Goal: Information Seeking & Learning: Find specific fact

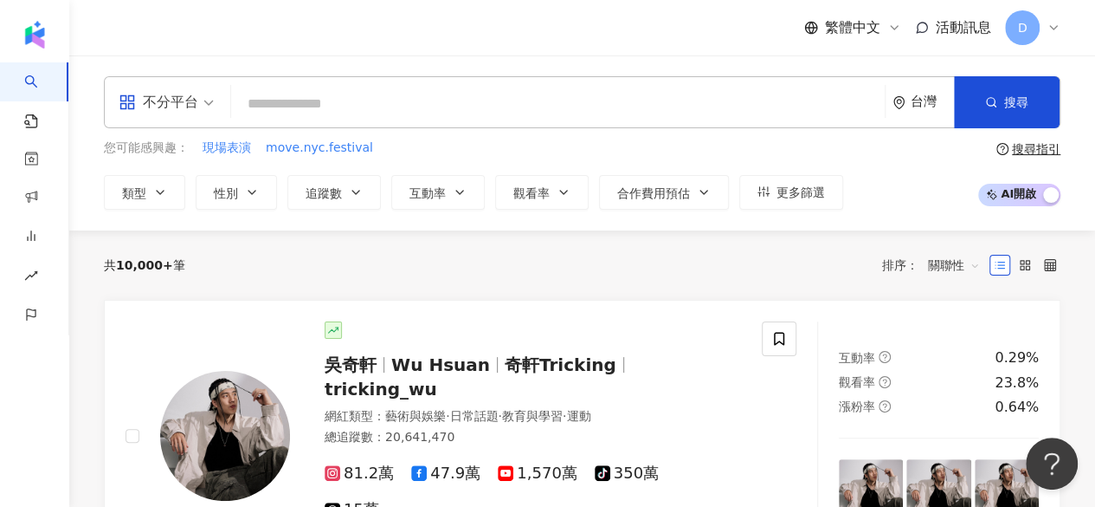
paste input "*********"
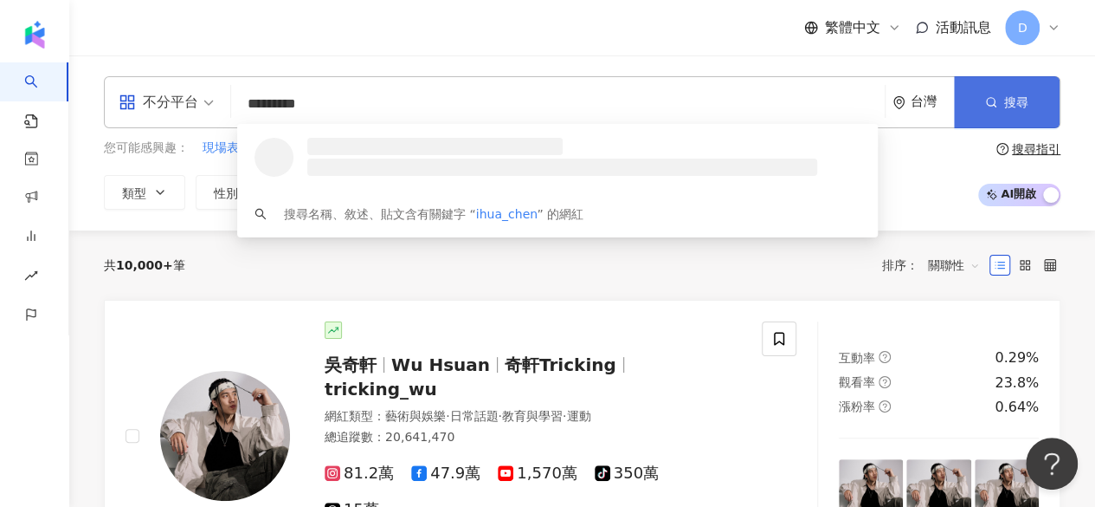
type input "*********"
click at [1017, 92] on button "搜尋" at bounding box center [1007, 102] width 106 height 52
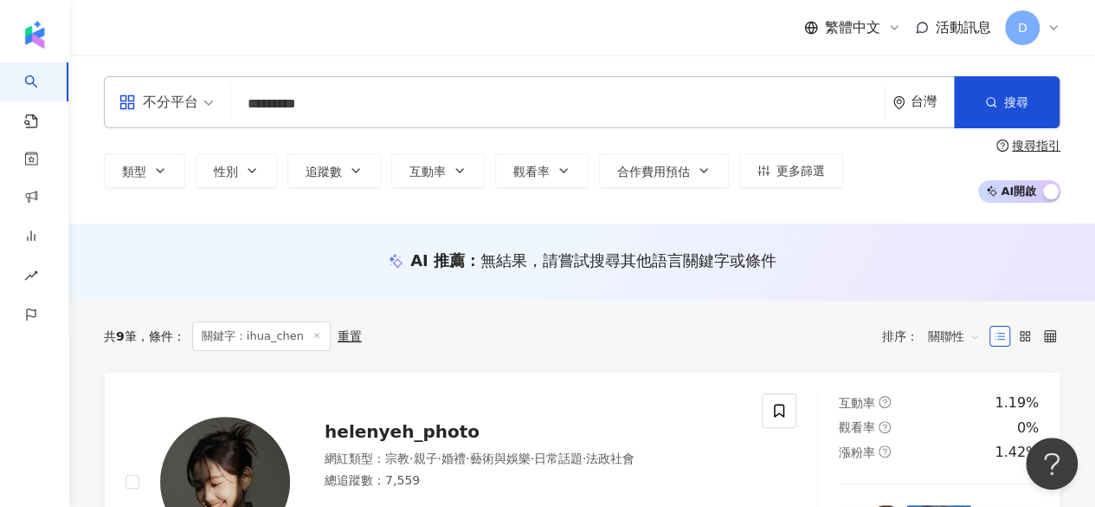
click at [388, 113] on input "*********" at bounding box center [558, 103] width 640 height 33
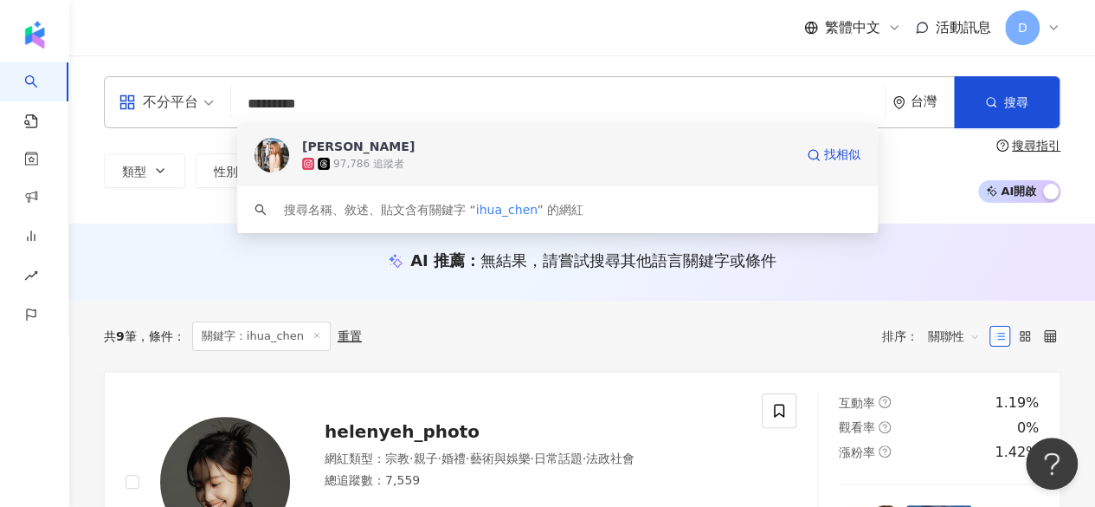
click at [407, 159] on div "97,786 追蹤者" at bounding box center [548, 163] width 492 height 17
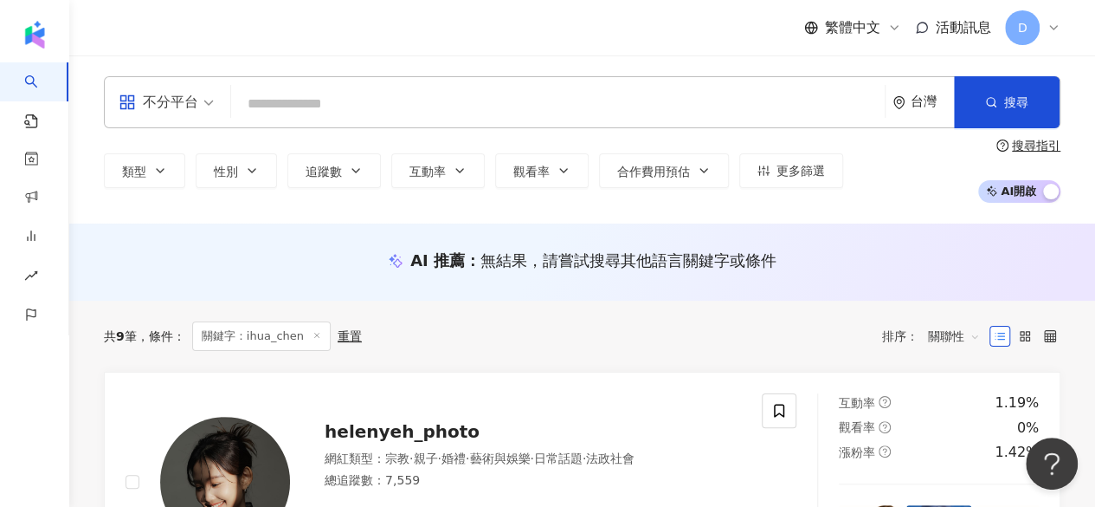
click at [312, 95] on input "search" at bounding box center [558, 103] width 640 height 33
click at [303, 105] on input "search" at bounding box center [558, 103] width 640 height 33
drag, startPoint x: 293, startPoint y: 105, endPoint x: 355, endPoint y: 292, distance: 197.2
paste input "********"
type input "********"
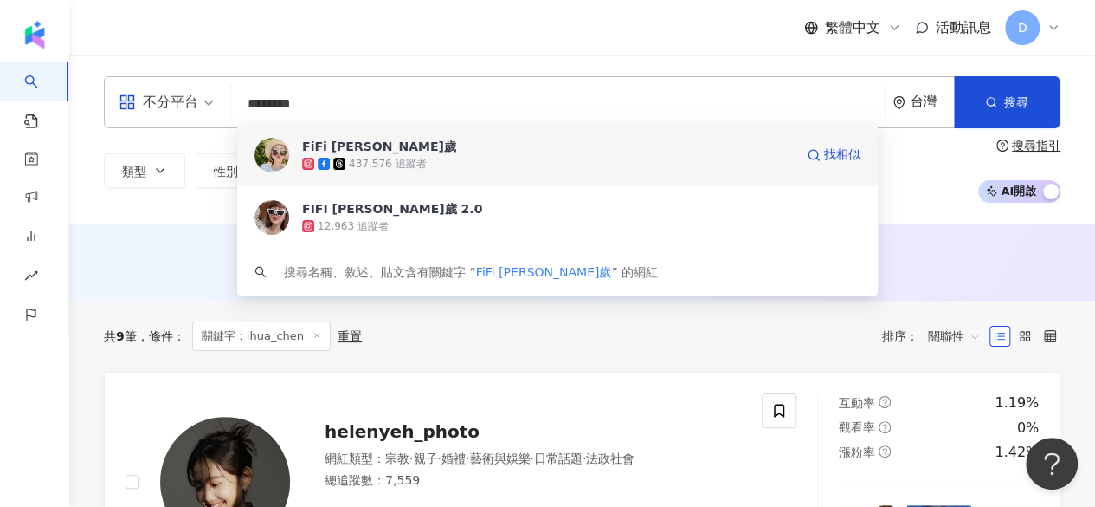
click at [481, 162] on div "437,576 追蹤者" at bounding box center [548, 163] width 492 height 17
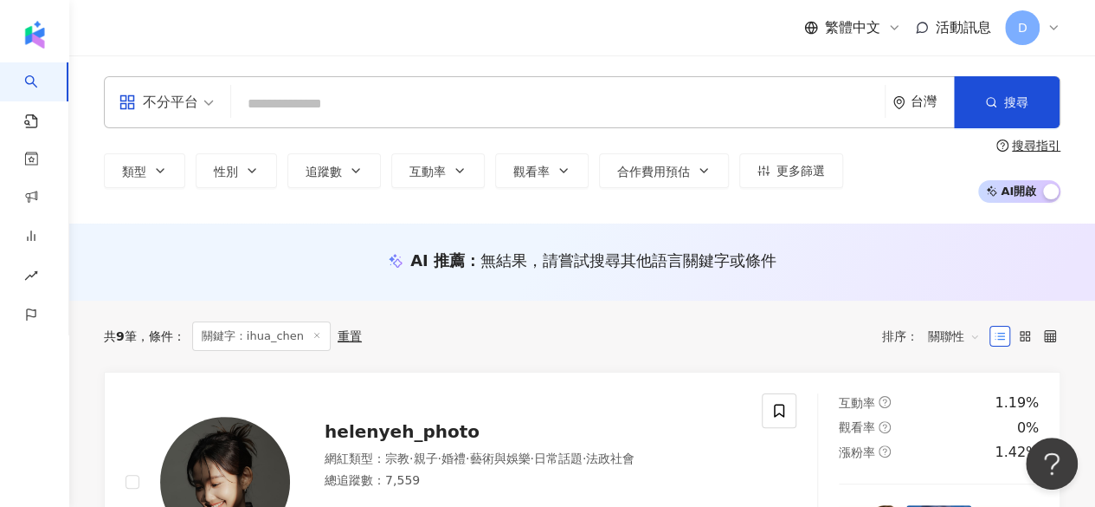
paste input "*********"
type input "*********"
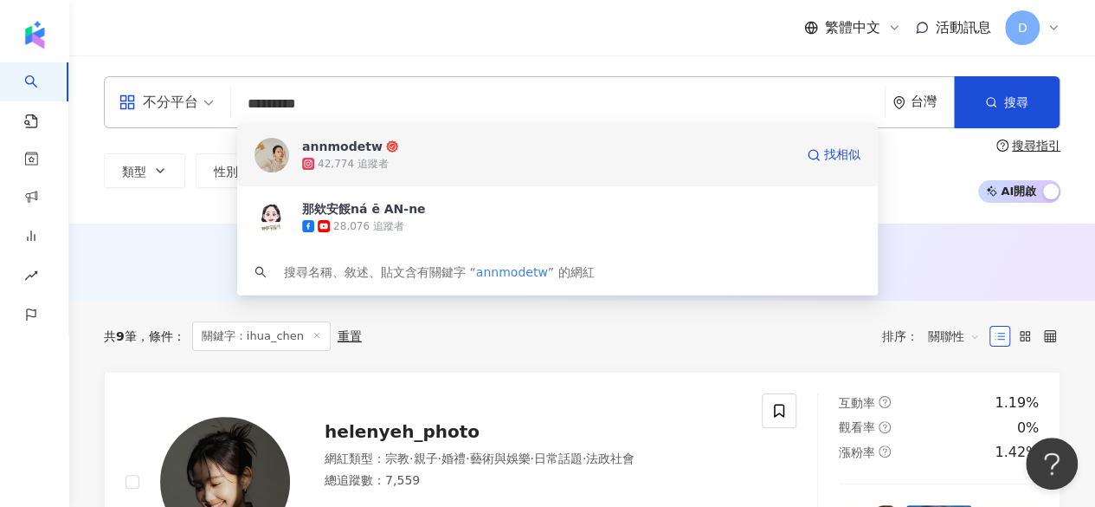
click at [526, 162] on div "42,774 追蹤者" at bounding box center [548, 163] width 492 height 17
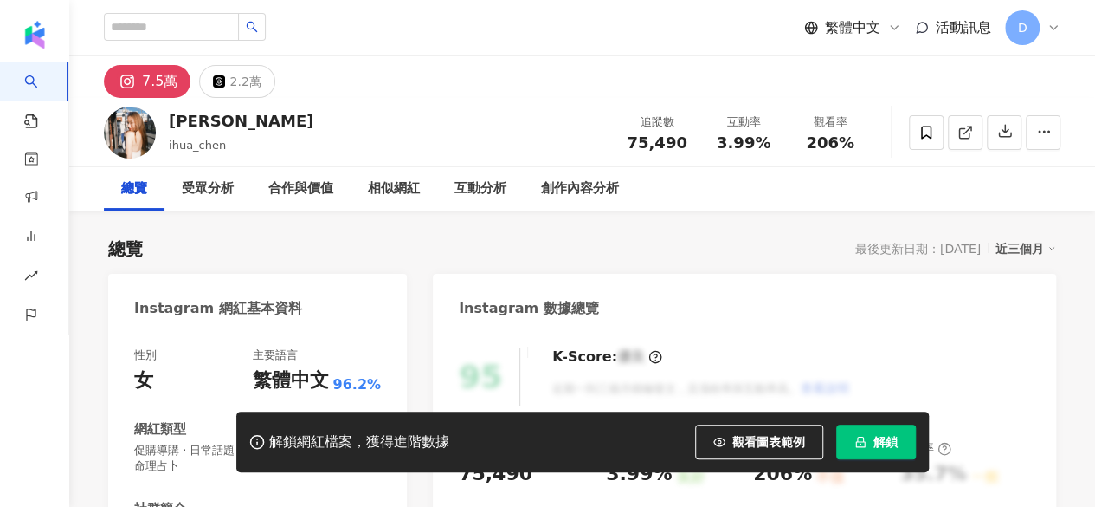
click at [878, 444] on span "解鎖" at bounding box center [886, 442] width 24 height 14
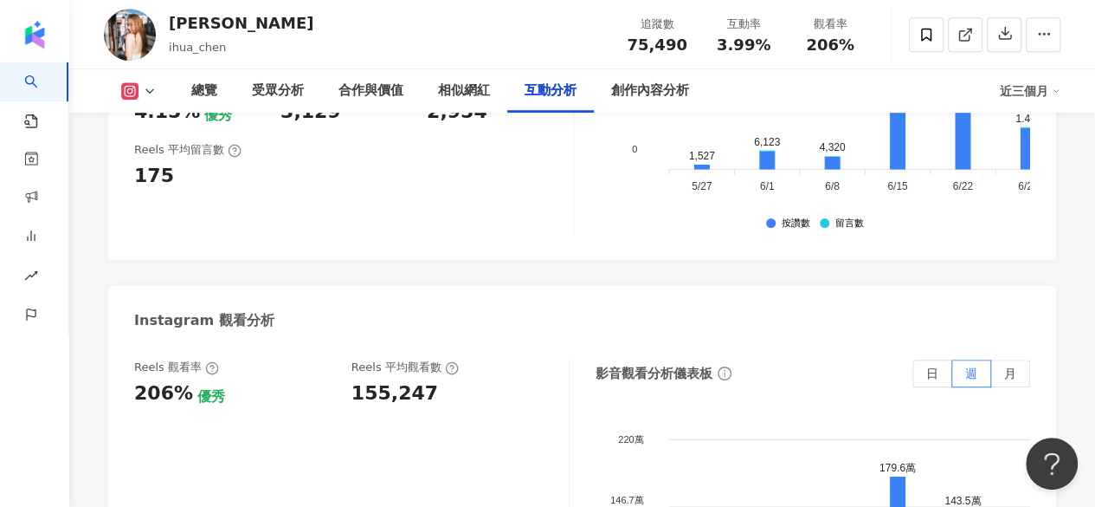
scroll to position [3828, 0]
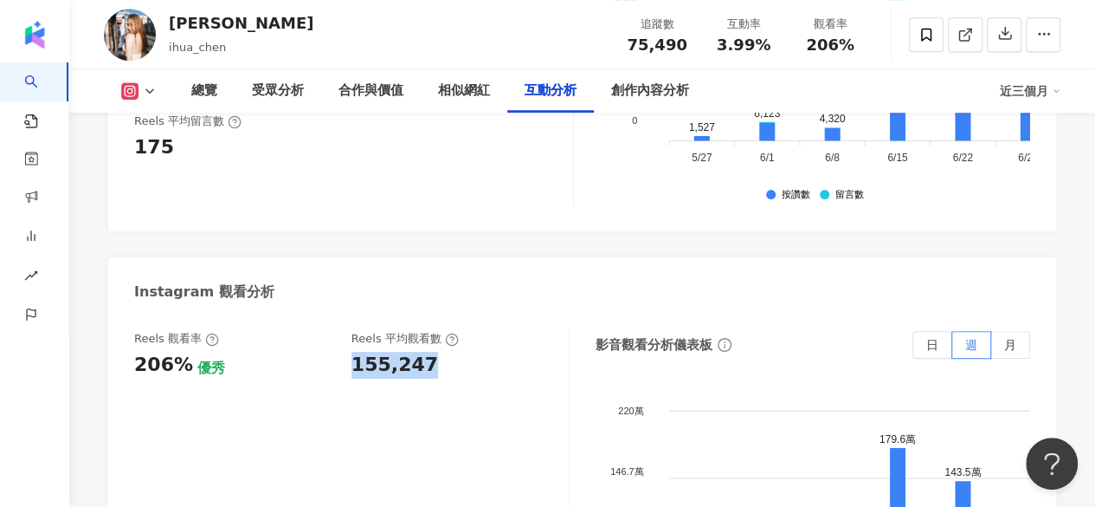
drag, startPoint x: 370, startPoint y: 302, endPoint x: 424, endPoint y: 297, distance: 54.8
click at [424, 352] on div "155,247" at bounding box center [395, 365] width 87 height 27
copy div "155,247"
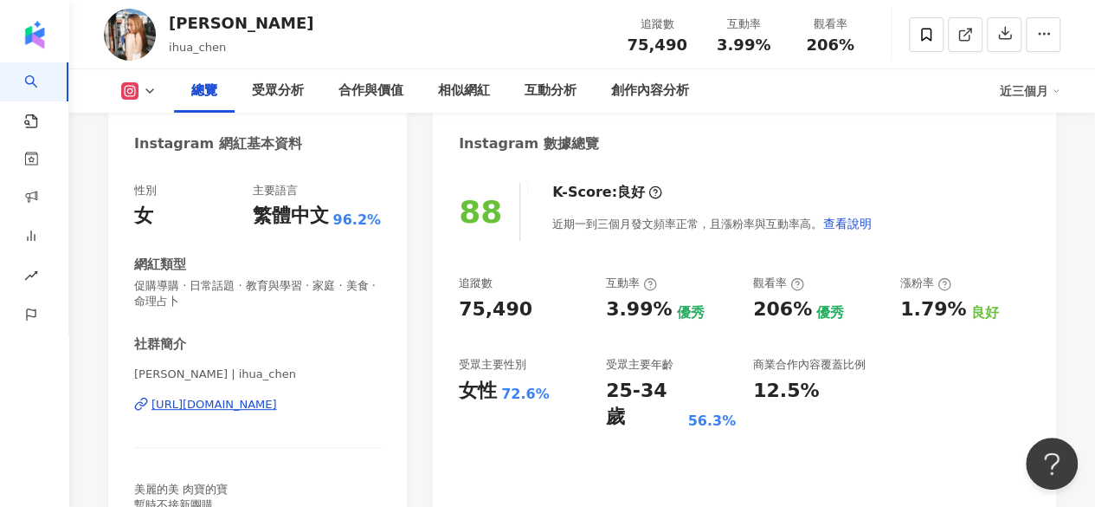
scroll to position [172, 0]
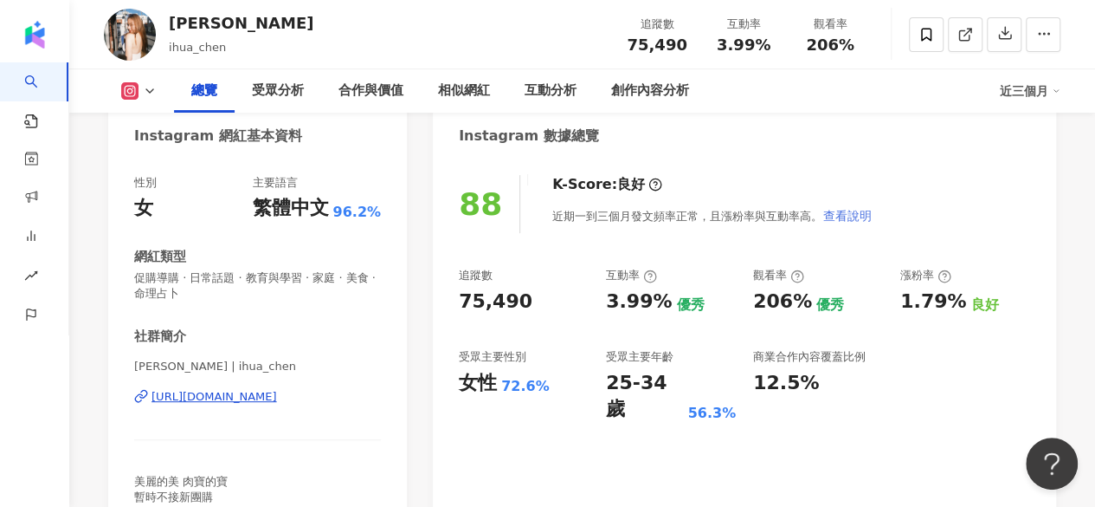
drag, startPoint x: 856, startPoint y: 249, endPoint x: 845, endPoint y: 229, distance: 22.5
click at [856, 249] on div "88 K-Score : 良好 近期一到三個月發文頻率正常，且漲粉率與互動率高。 查看說明 追蹤數 75,490 互動率 3.99% 優秀 觀看率 206% …" at bounding box center [744, 360] width 623 height 404
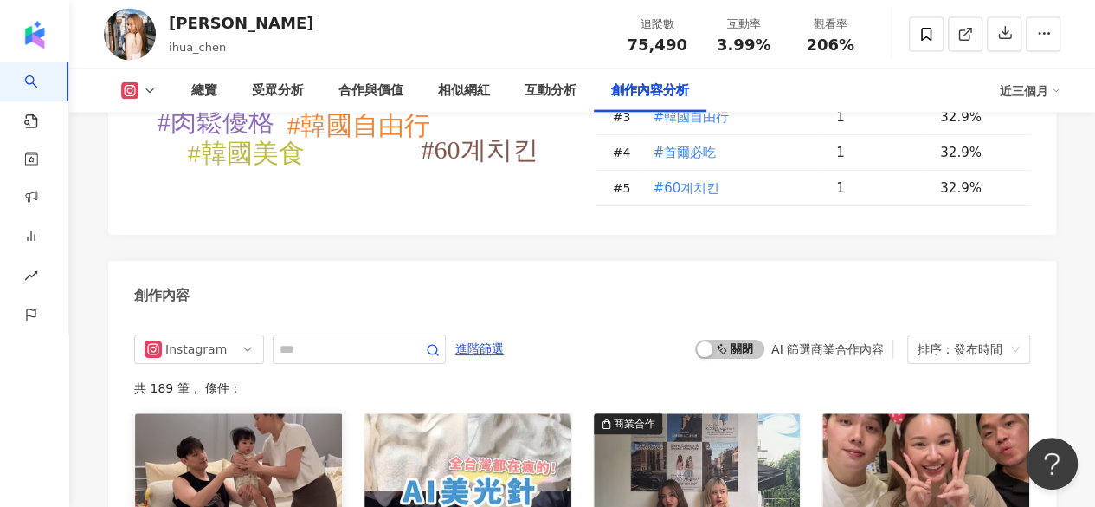
scroll to position [5281, 0]
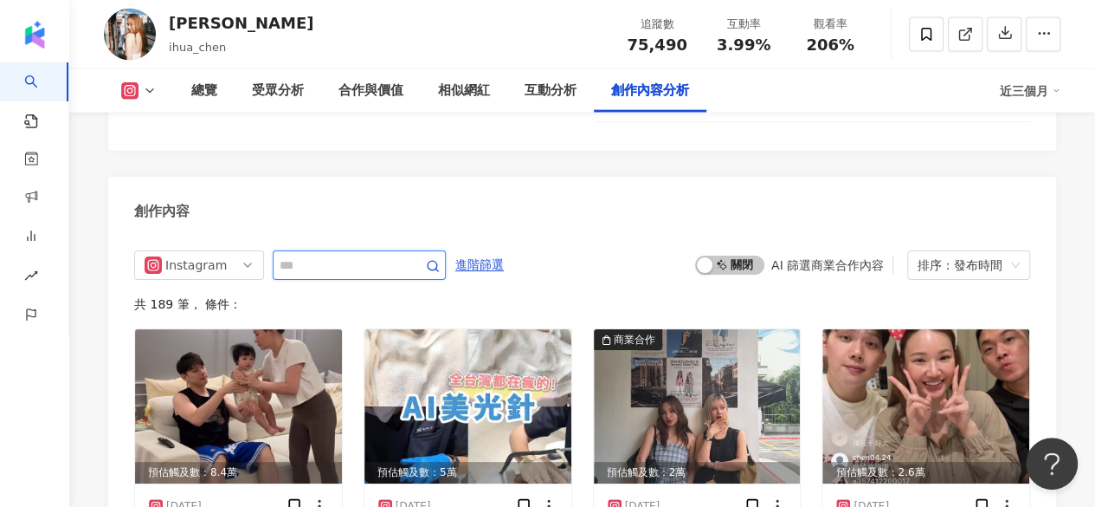
click at [360, 250] on span at bounding box center [359, 264] width 173 height 29
type input "**"
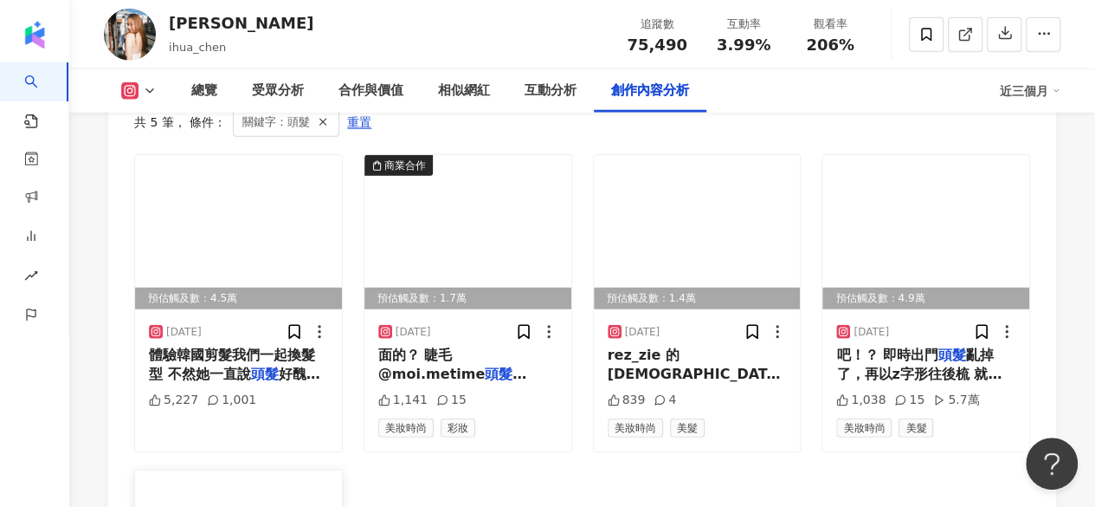
scroll to position [5379, 0]
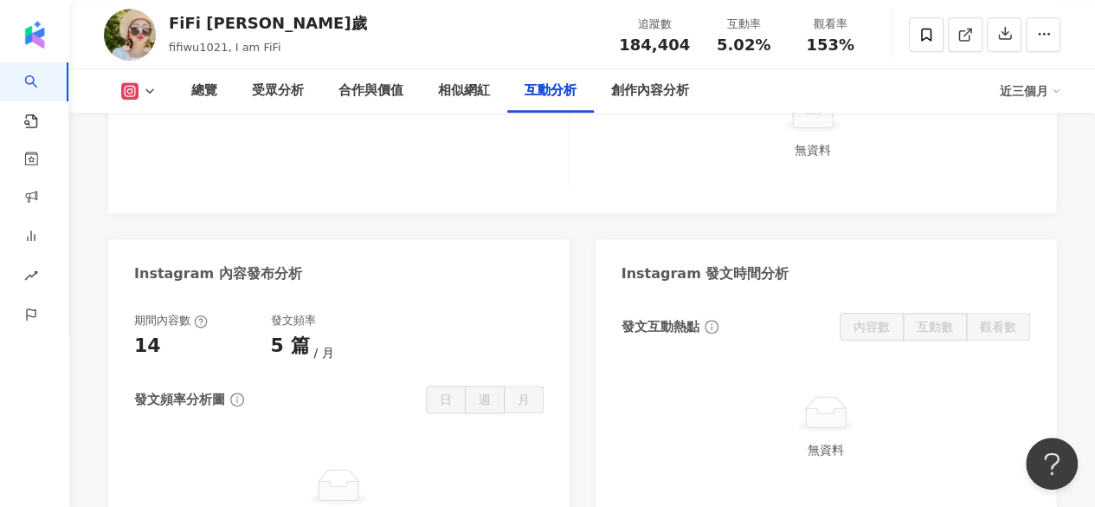
scroll to position [3897, 0]
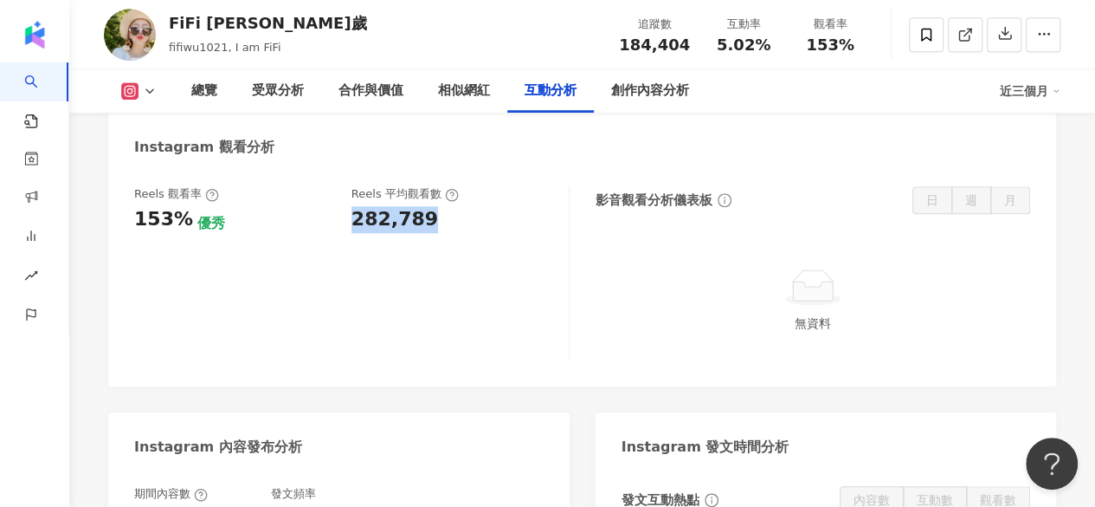
drag, startPoint x: 352, startPoint y: 217, endPoint x: 439, endPoint y: 215, distance: 86.6
click at [439, 215] on div "282,789" at bounding box center [452, 219] width 200 height 27
copy div "282,789"
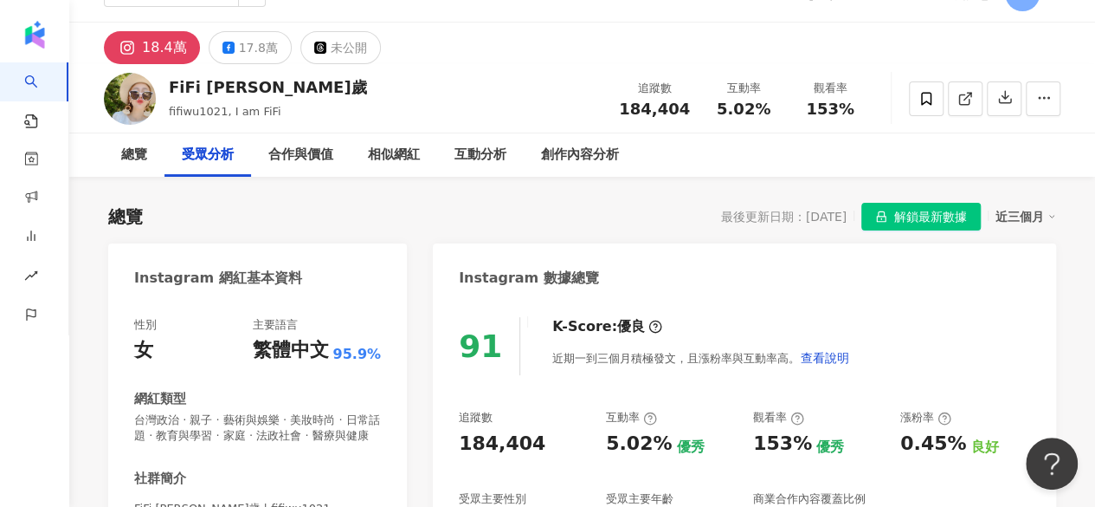
scroll to position [173, 0]
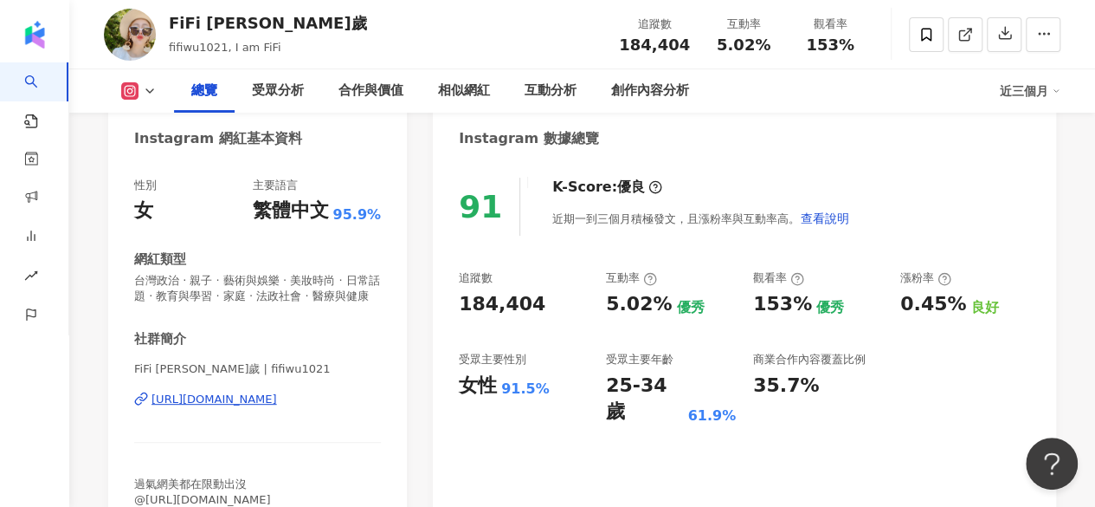
drag, startPoint x: 821, startPoint y: 237, endPoint x: 587, endPoint y: 1, distance: 332.5
click at [819, 236] on div "91 K-Score : 優良 近期一到三個月積極發文，且漲粉率與互動率高。 查看說明 追蹤數 184,404 互動率 5.02% 優秀 觀看率 153% 優…" at bounding box center [744, 362] width 623 height 404
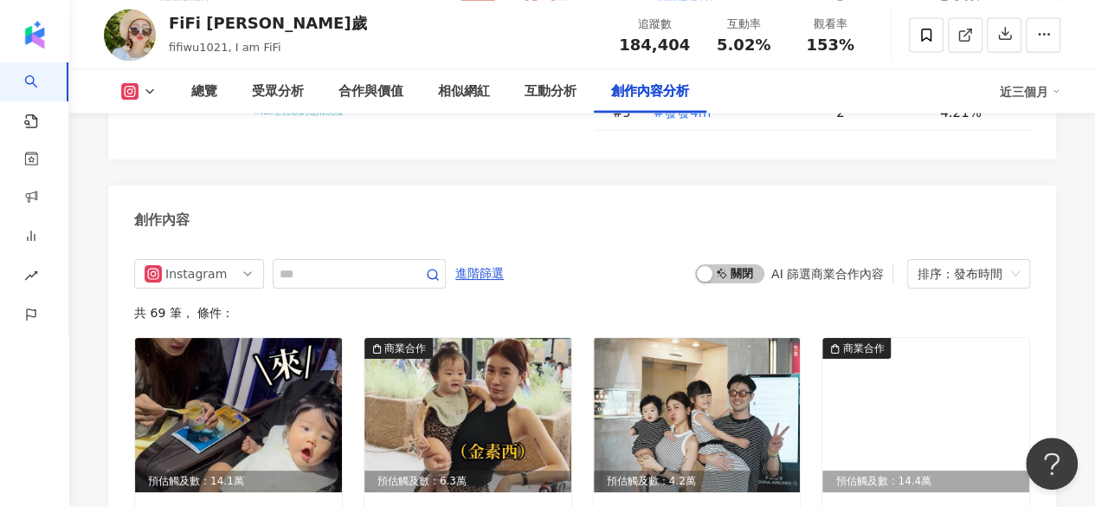
scroll to position [4763, 0]
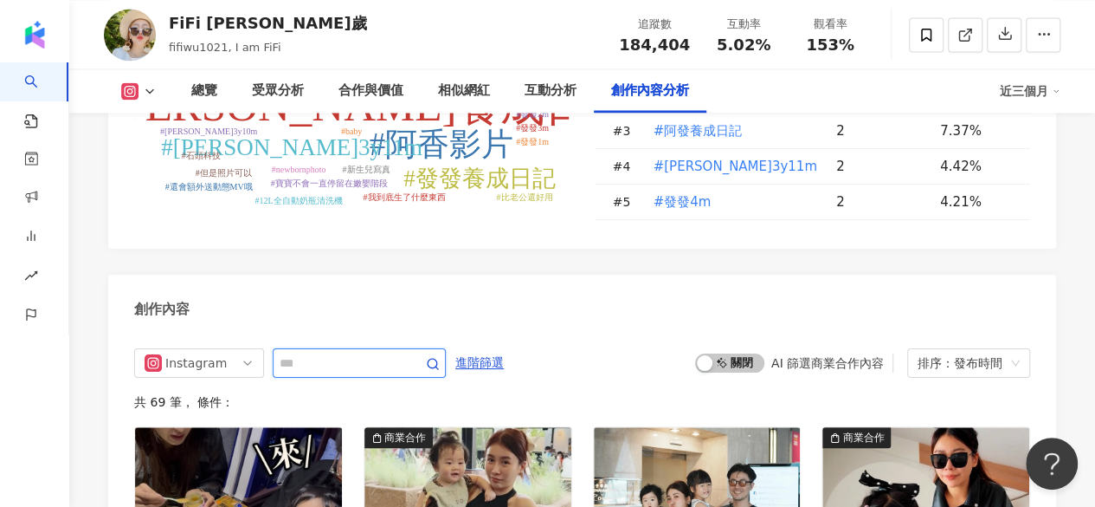
click at [365, 352] on input "text" at bounding box center [340, 362] width 121 height 21
type input "*"
type input "**"
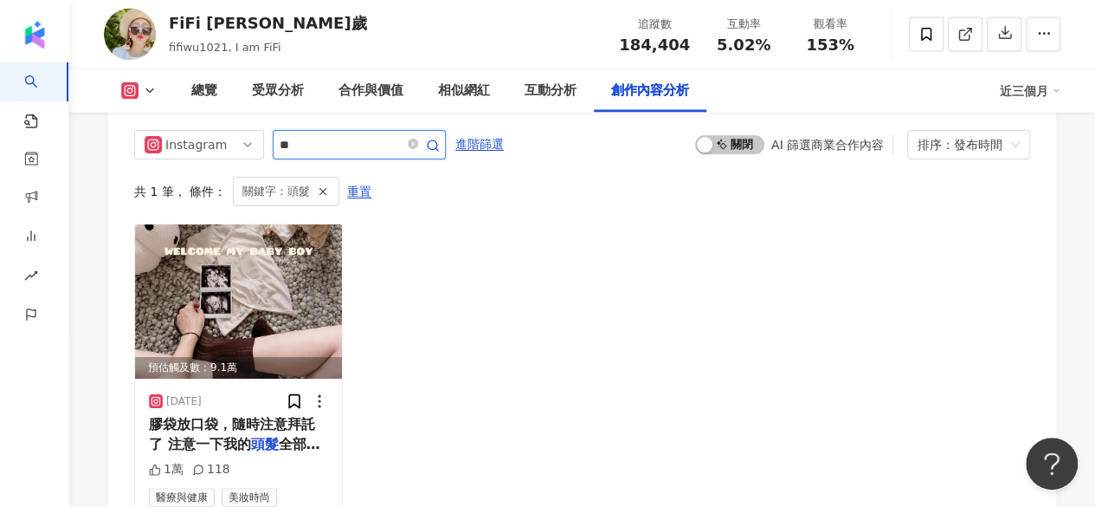
scroll to position [5003, 0]
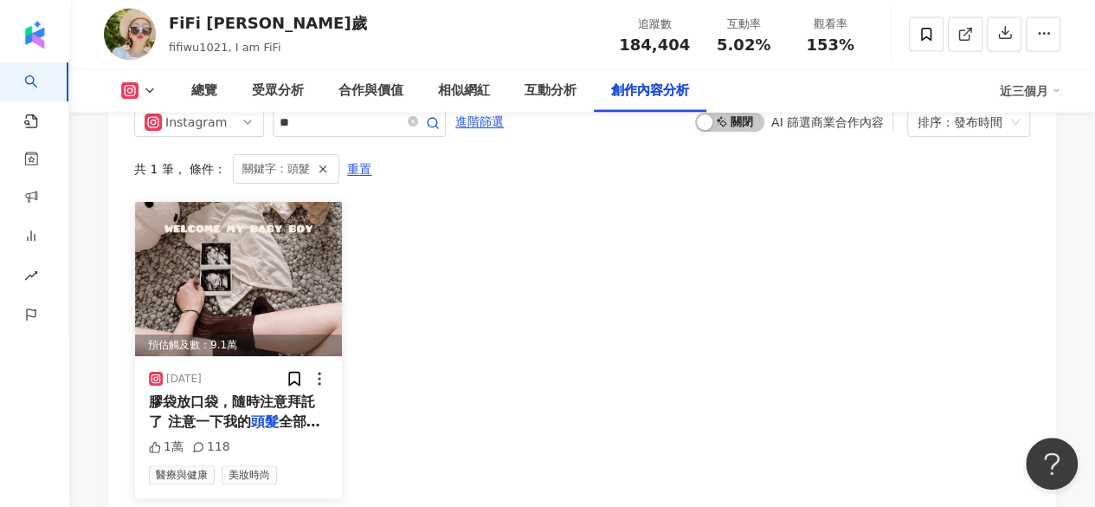
click at [275, 250] on img at bounding box center [238, 279] width 207 height 154
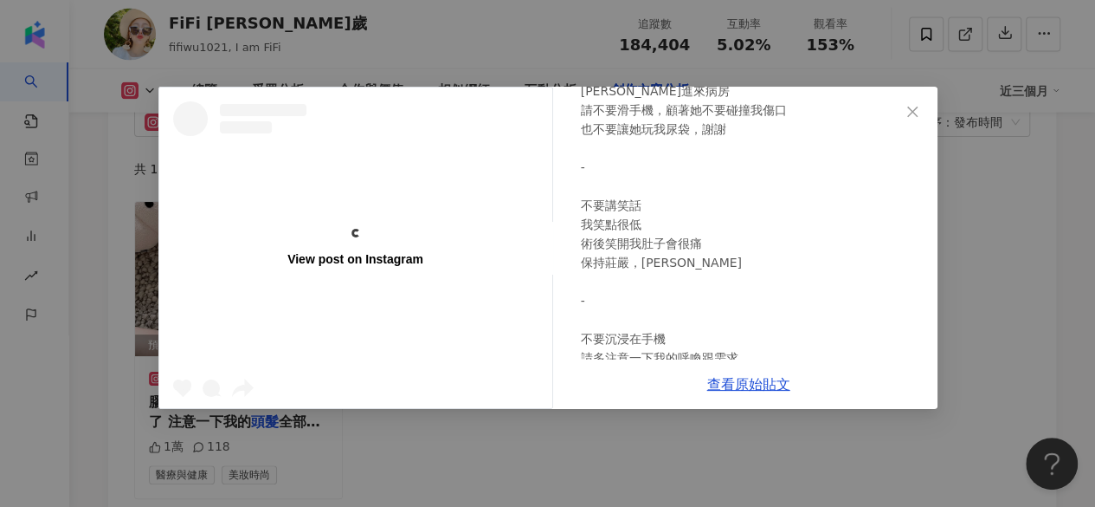
scroll to position [606, 0]
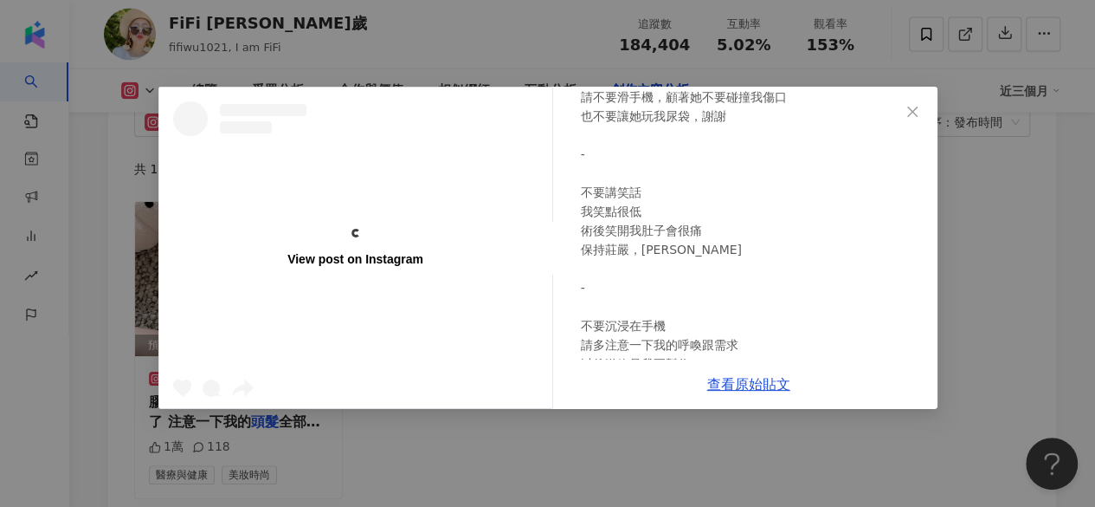
click at [997, 203] on div "View post on Instagram FiFi 吳三歲 2024/10/19 有了第一次剖腹後的經驗 趁明天要去生產，寫了一些注意事項給老公 我老公真…" at bounding box center [547, 253] width 1095 height 507
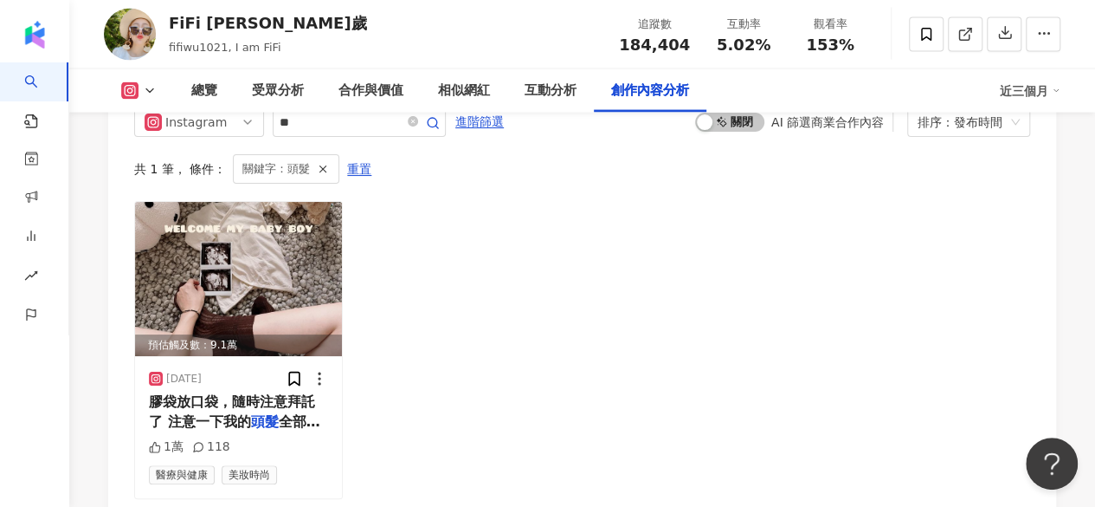
click at [329, 158] on div "關鍵字：頭髮" at bounding box center [286, 168] width 107 height 29
click at [320, 166] on line "button" at bounding box center [323, 169] width 6 height 6
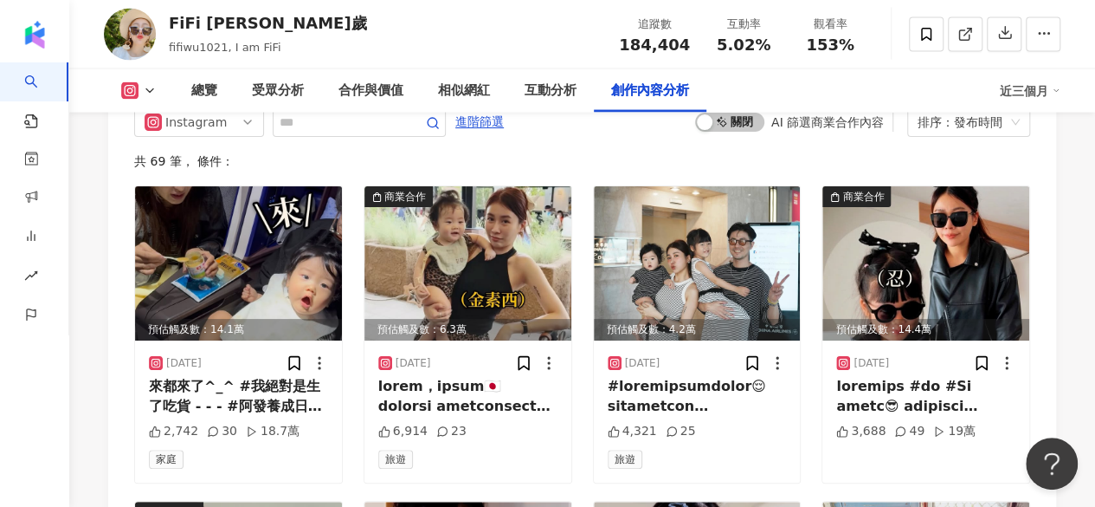
scroll to position [4917, 0]
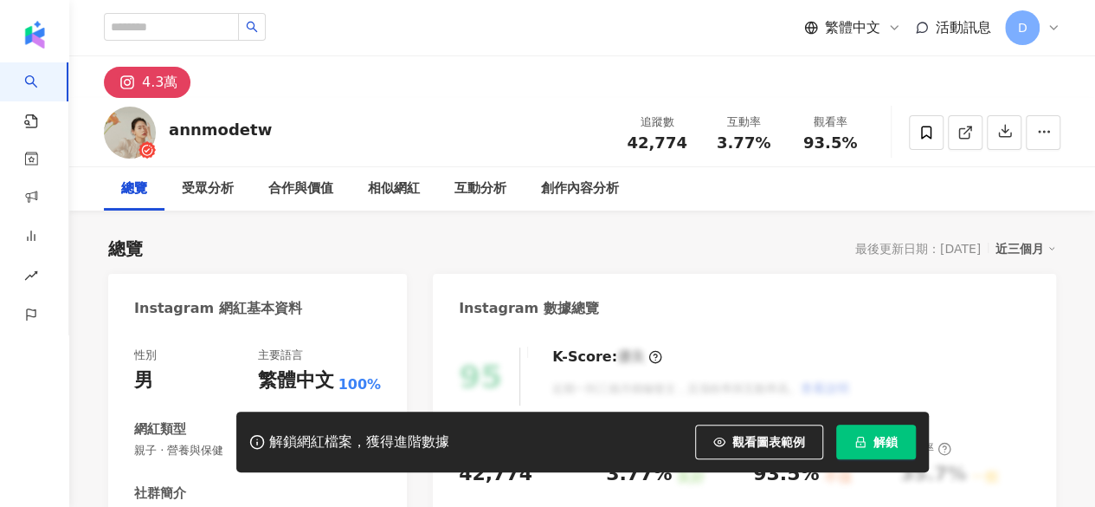
click at [885, 443] on span "解鎖" at bounding box center [886, 442] width 24 height 14
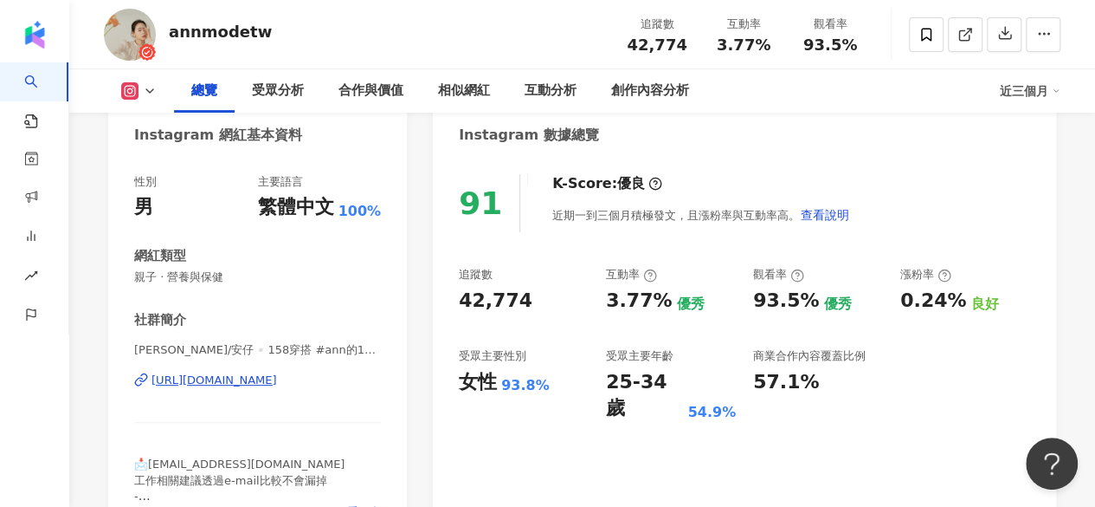
drag, startPoint x: 785, startPoint y: 341, endPoint x: 776, endPoint y: 347, distance: 10.6
click at [785, 341] on div "追蹤數 42,774 互動率 3.77% 優秀 觀看率 93.5% 優秀 漲粉率 0.24% 良好 受眾主要性別 女性 93.8% 受眾主要年齡 25-34 …" at bounding box center [745, 344] width 572 height 155
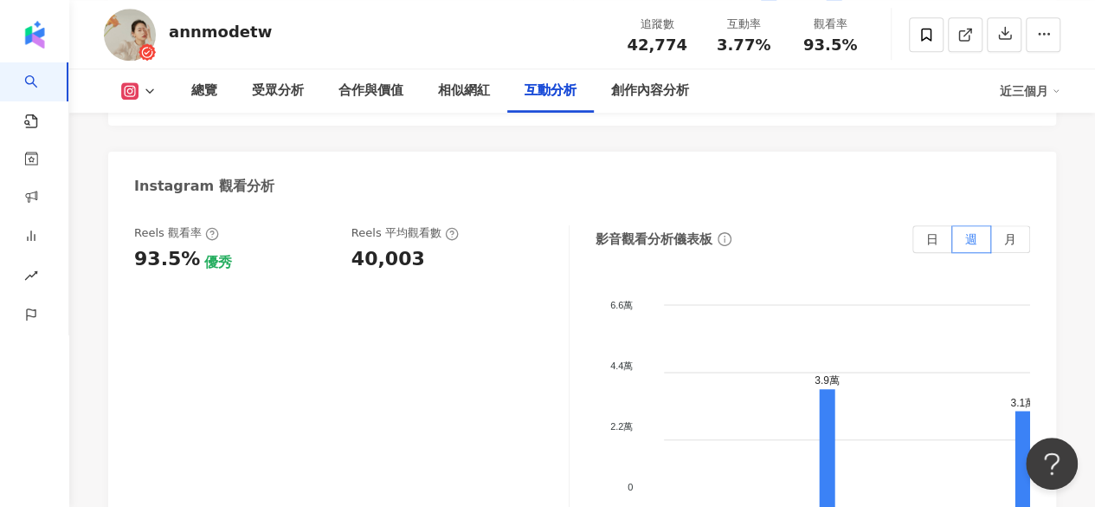
scroll to position [3897, 0]
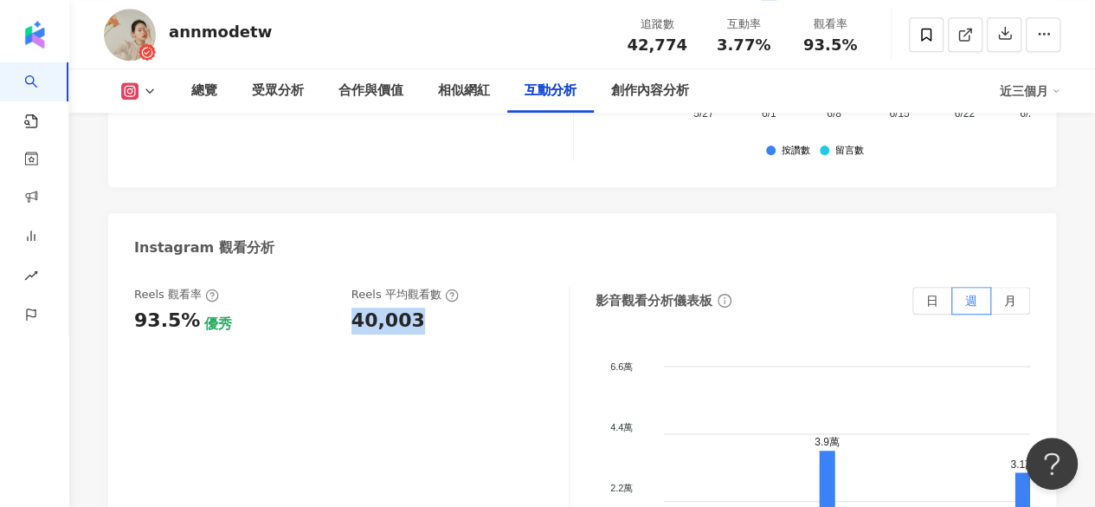
drag, startPoint x: 346, startPoint y: 262, endPoint x: 434, endPoint y: 264, distance: 88.3
click at [434, 287] on div "Reels 觀看率 93.5% 優秀 Reels 平均觀看數 40,003" at bounding box center [342, 310] width 417 height 47
copy div "40,003"
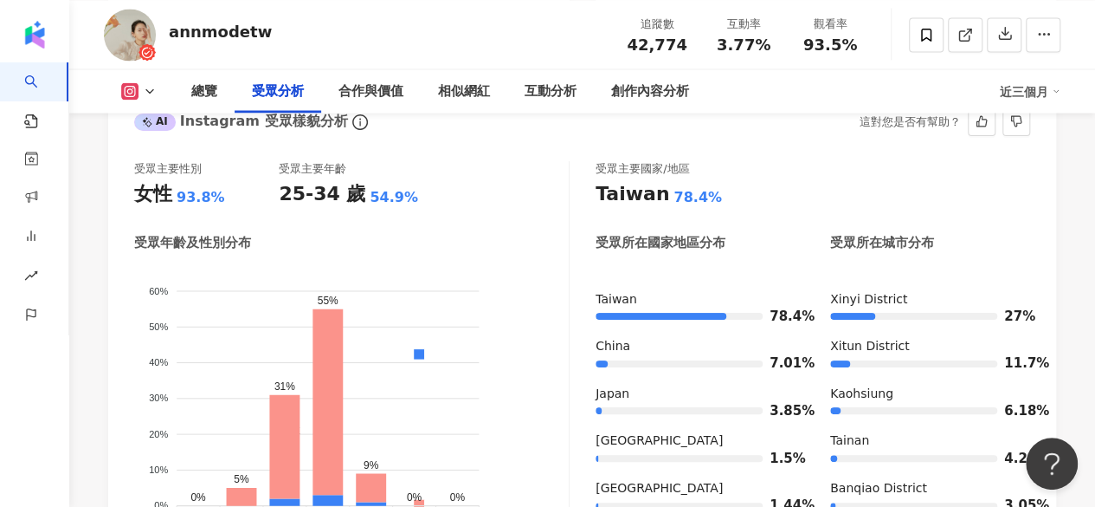
scroll to position [1472, 0]
